Goal: Task Accomplishment & Management: Complete application form

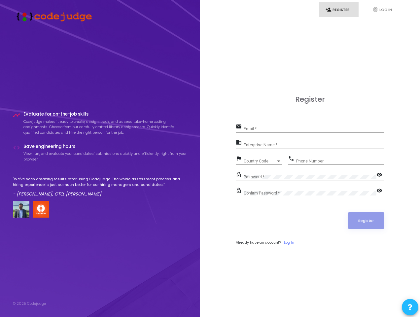
click at [310, 128] on input "Email *" at bounding box center [314, 129] width 141 height 5
click at [310, 143] on input "Enterprise Name *" at bounding box center [314, 145] width 141 height 5
click at [259, 160] on span "Country Code" at bounding box center [260, 161] width 32 height 4
click at [263, 161] on span "Country Code" at bounding box center [260, 161] width 32 height 4
click at [336, 160] on input "Phone Number" at bounding box center [340, 161] width 88 height 5
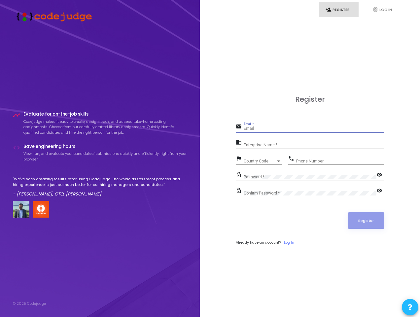
click at [381, 175] on mat-icon "visibility" at bounding box center [381, 175] width 8 height 8
click at [381, 191] on mat-icon "visibility" at bounding box center [381, 191] width 8 height 8
click at [367, 221] on body "timeline Evaluate for on-the-job skills Codejudge makes it easy to create, assi…" at bounding box center [210, 158] width 420 height 317
